Goal: Navigation & Orientation: Find specific page/section

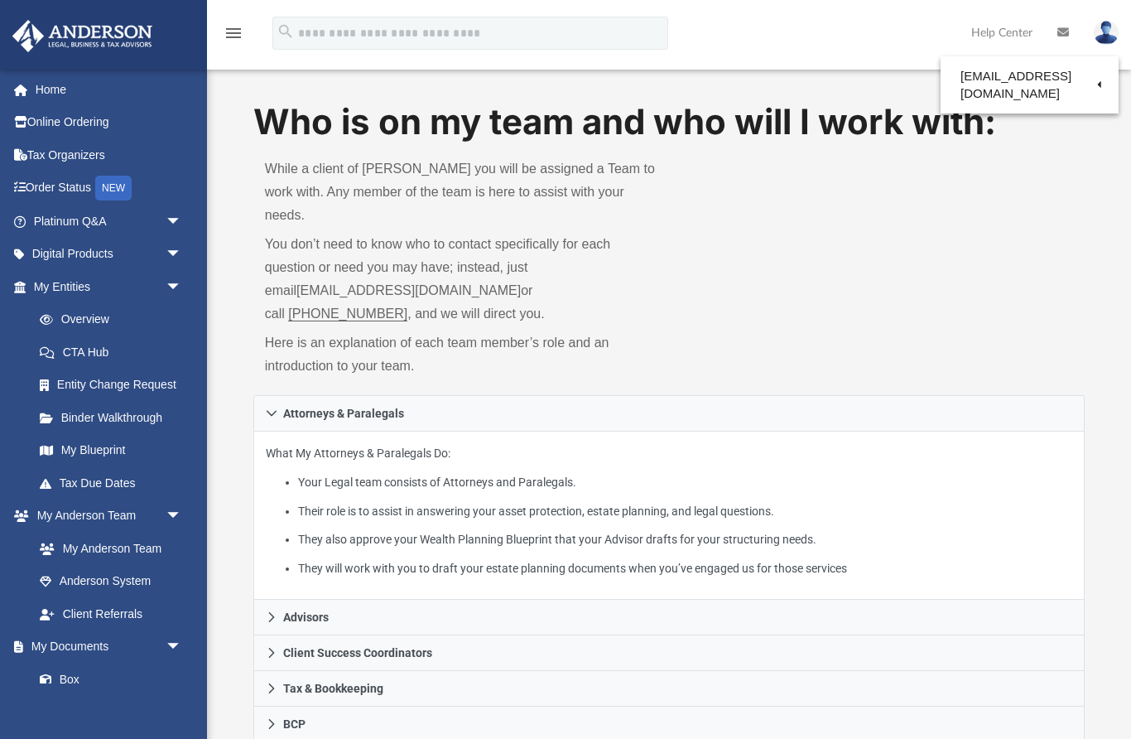
scroll to position [1, 0]
click at [1063, 32] on icon at bounding box center [1064, 33] width 12 height 12
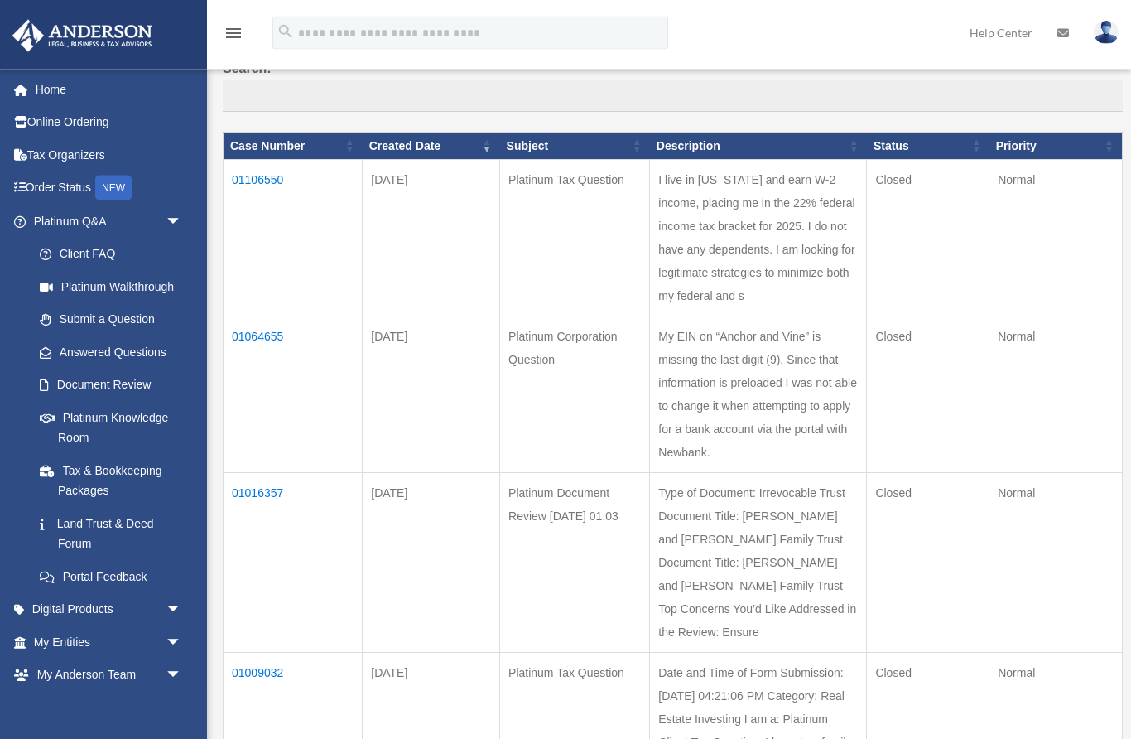
scroll to position [142, 0]
click at [83, 222] on link "Platinum Q&A arrow_drop_down" at bounding box center [105, 221] width 187 height 33
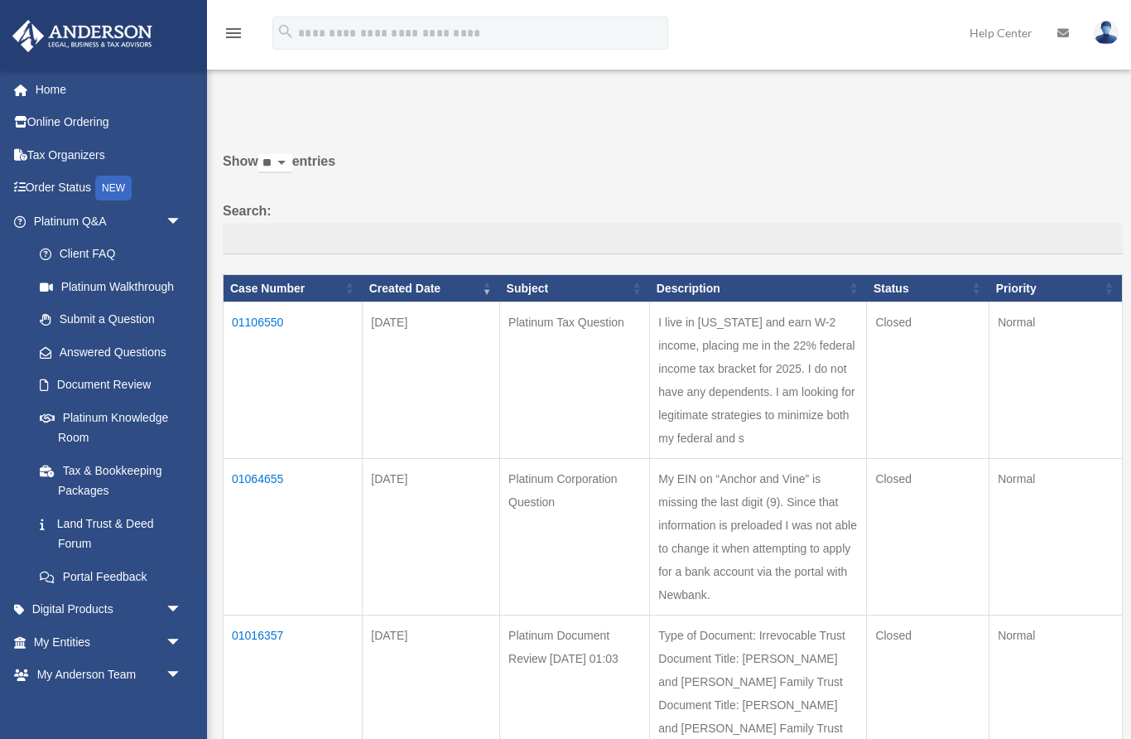
click at [115, 658] on link "My Anderson Team arrow_drop_down" at bounding box center [109, 674] width 195 height 33
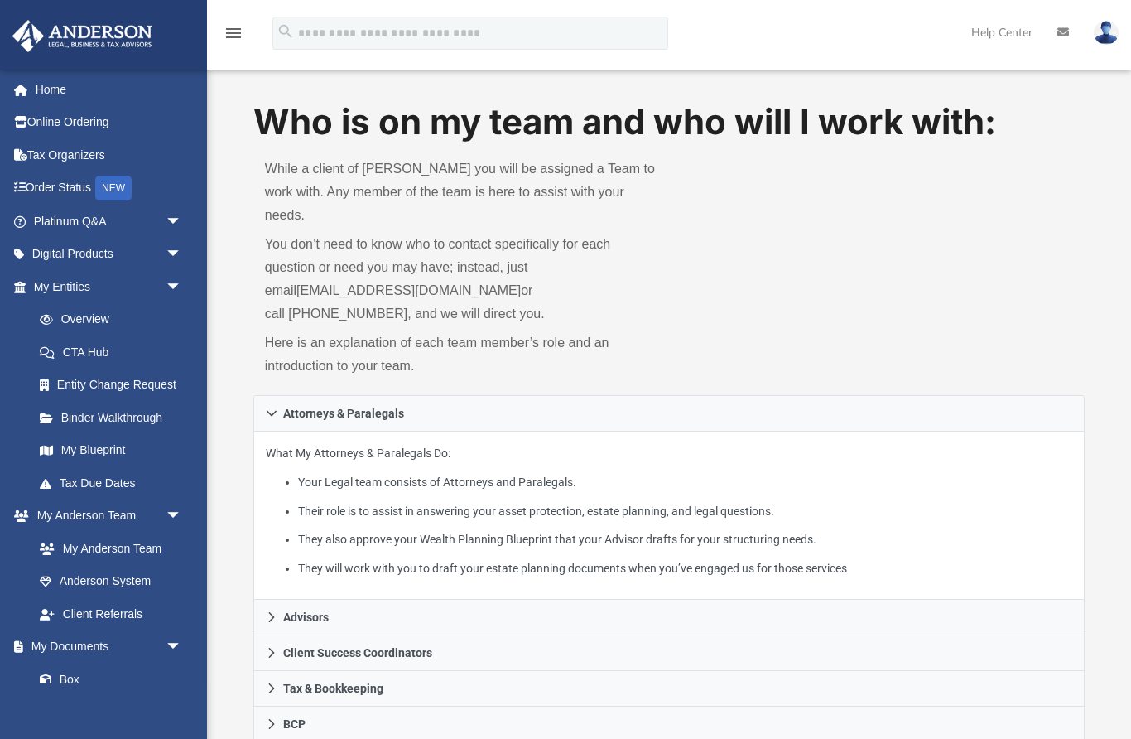
click at [67, 650] on link "My Documents arrow_drop_down" at bounding box center [105, 646] width 187 height 33
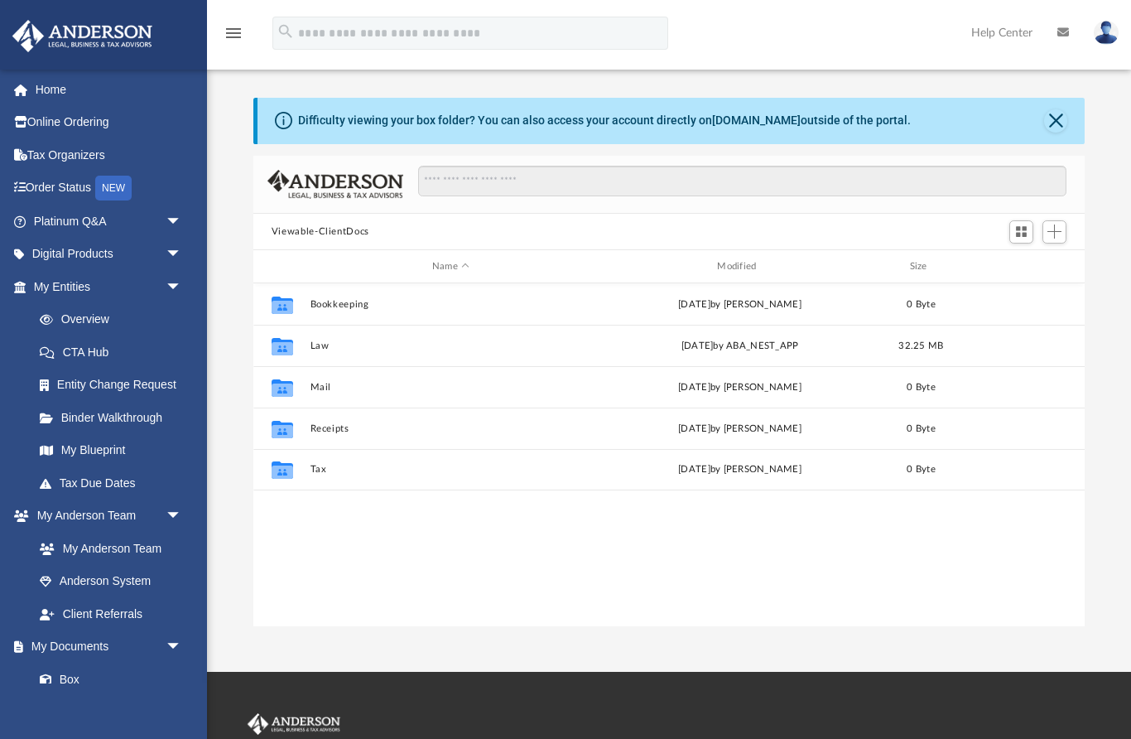
scroll to position [1, 1]
click at [124, 552] on link "My Anderson Team" at bounding box center [106, 548] width 167 height 33
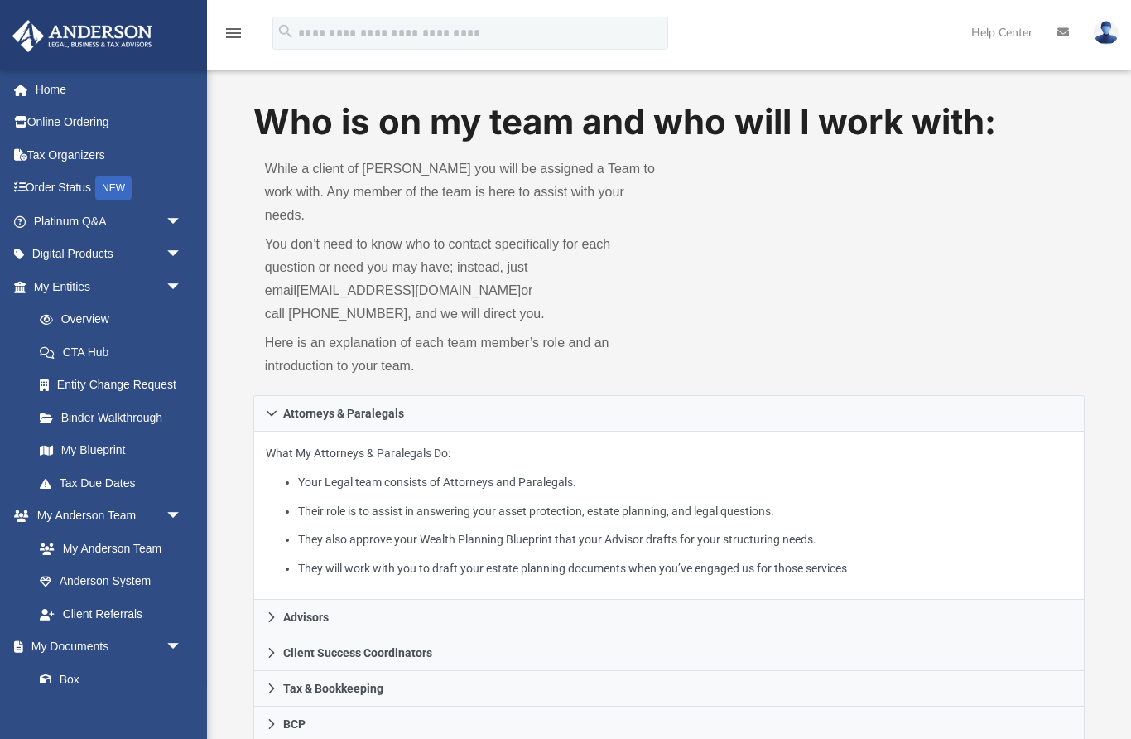
click at [89, 123] on link "Online Ordering" at bounding box center [109, 122] width 195 height 33
